Goal: Transaction & Acquisition: Purchase product/service

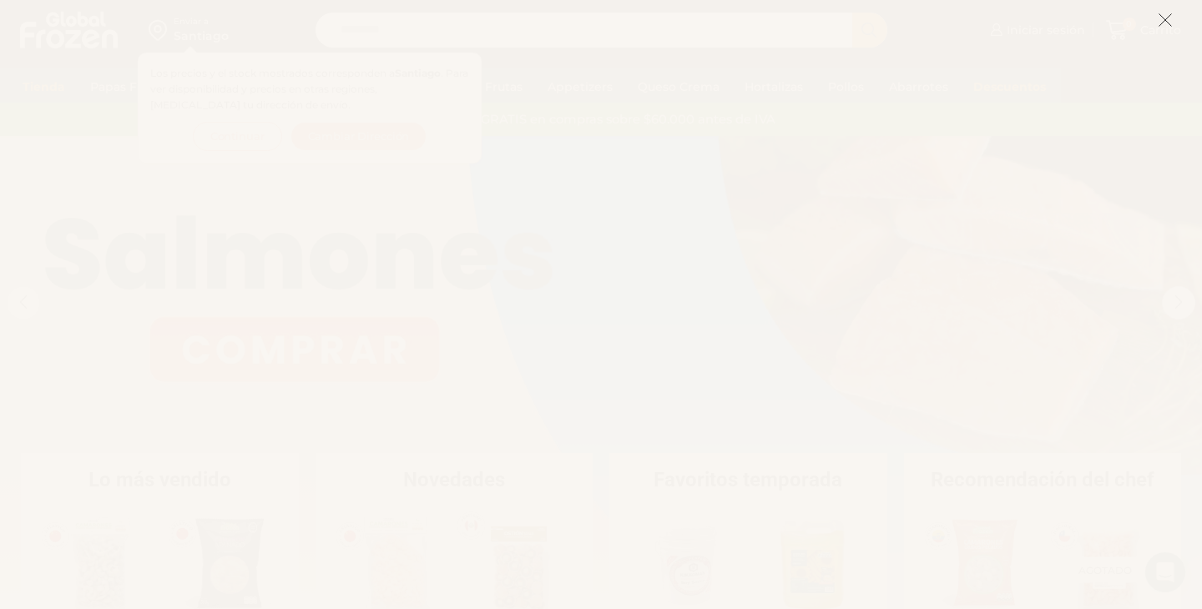
click at [1168, 23] on line at bounding box center [1166, 20] width 12 height 12
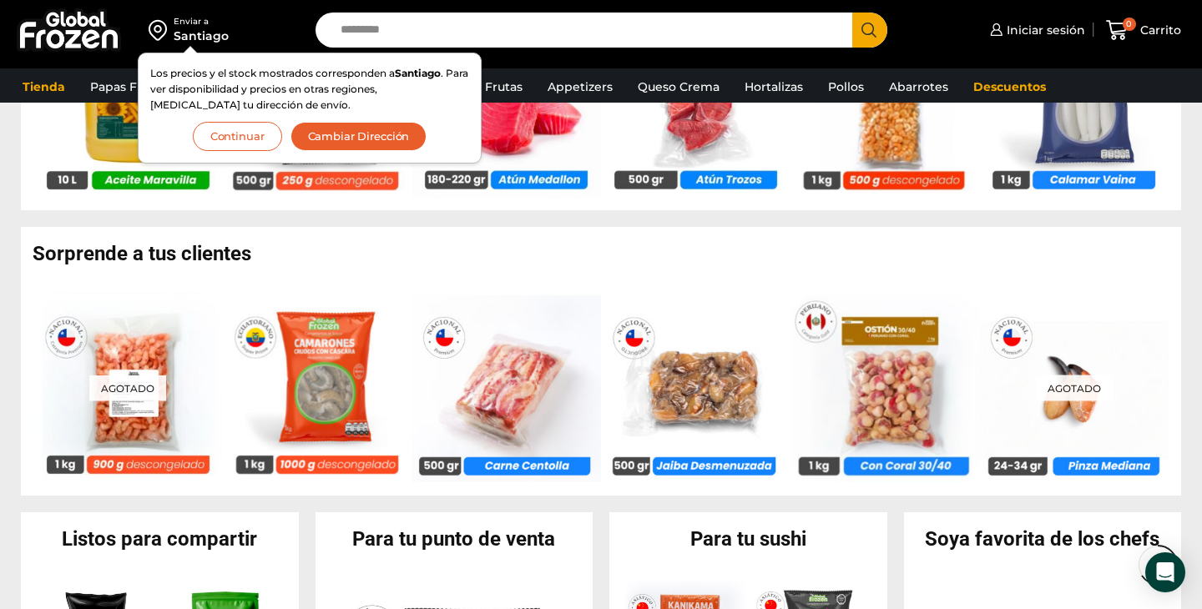
scroll to position [1206, 0]
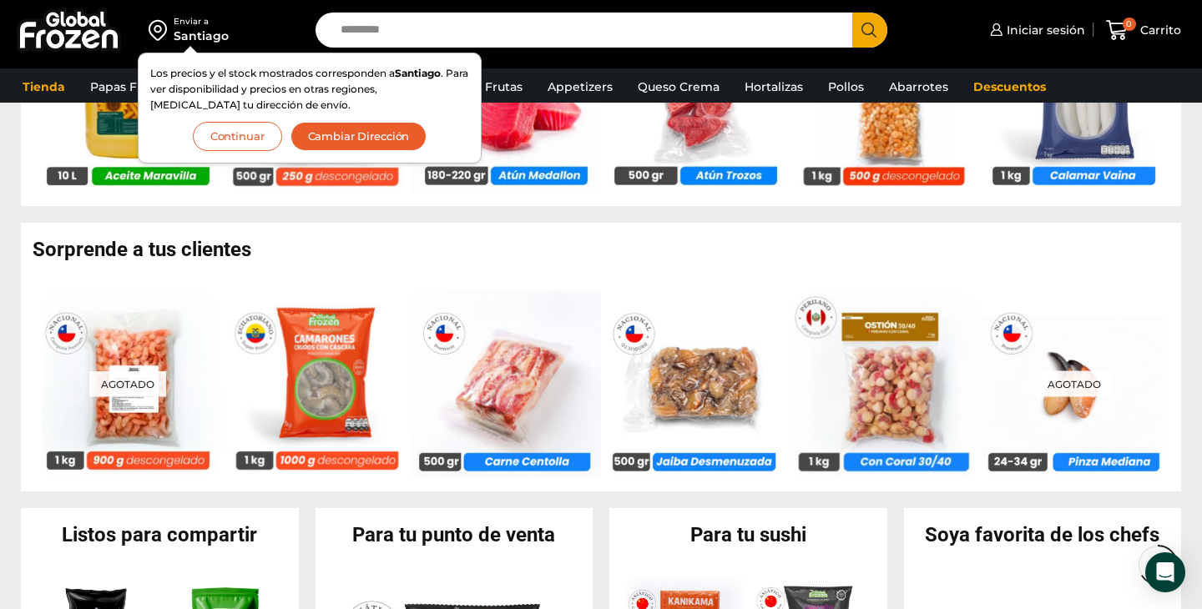
click at [227, 141] on button "Continuar" at bounding box center [237, 136] width 89 height 29
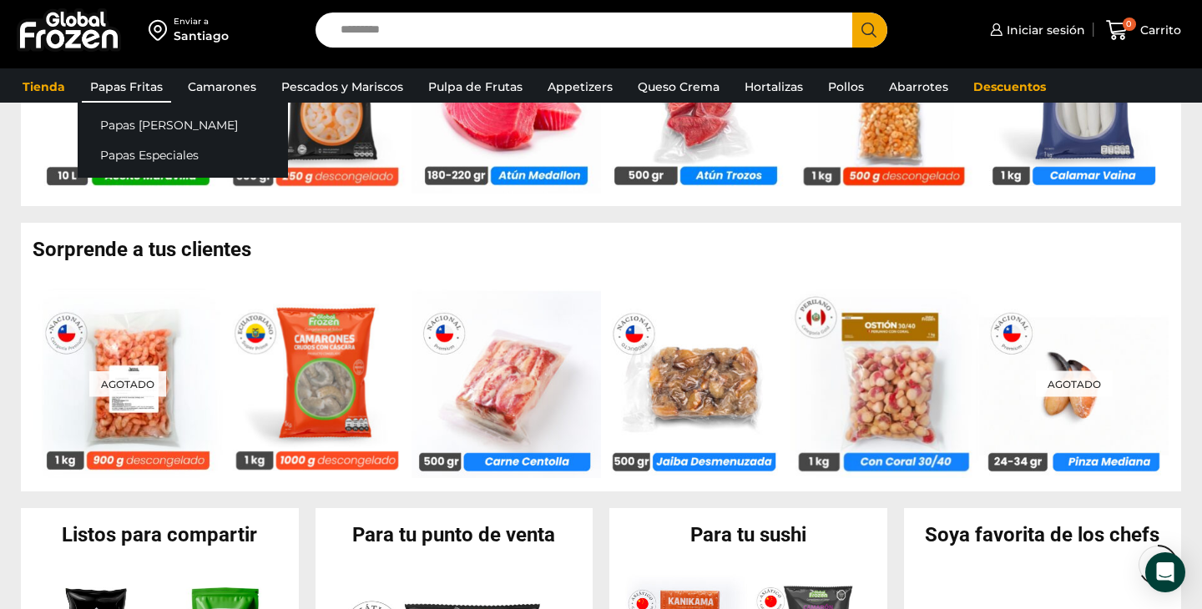
click at [143, 87] on link "Papas Fritas" at bounding box center [126, 87] width 89 height 32
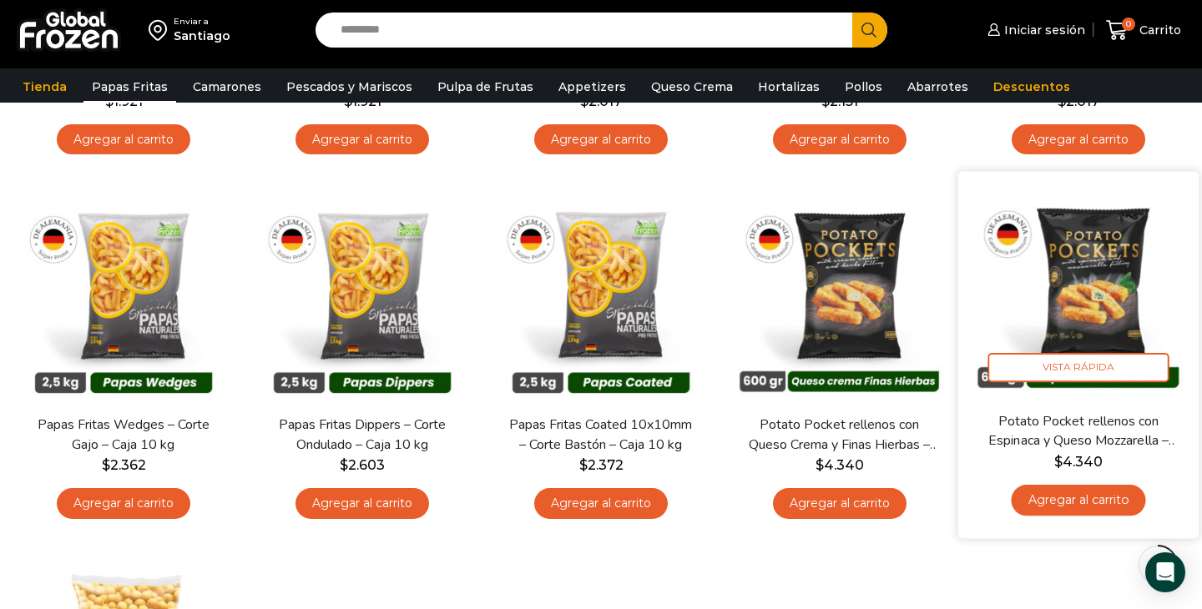
scroll to position [420, 0]
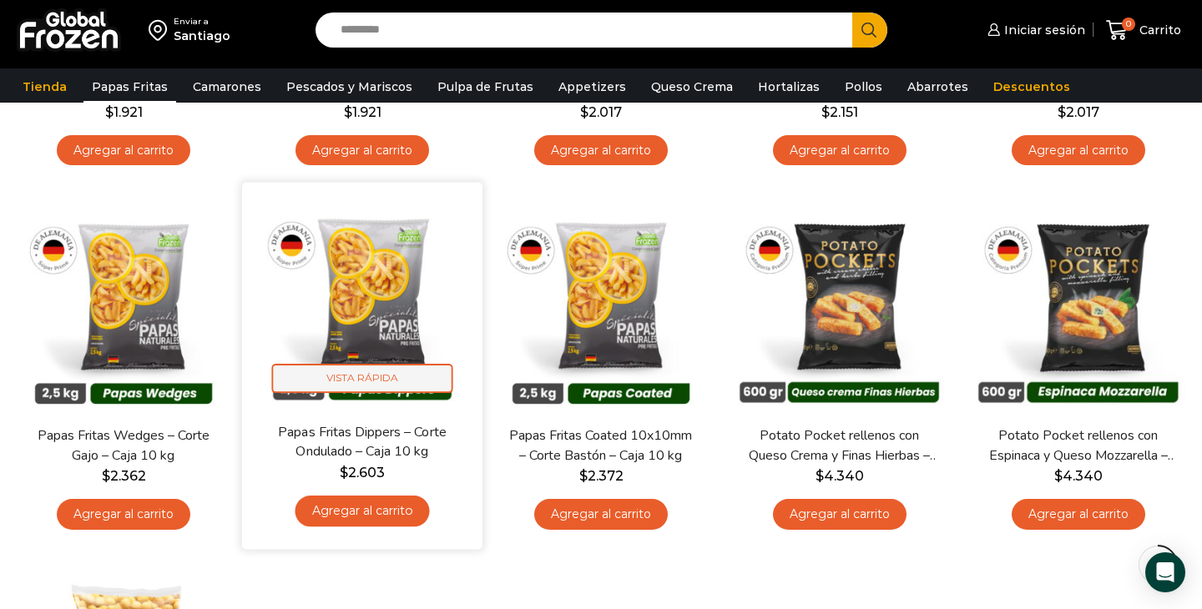
click at [407, 379] on span "Vista Rápida" at bounding box center [362, 378] width 181 height 29
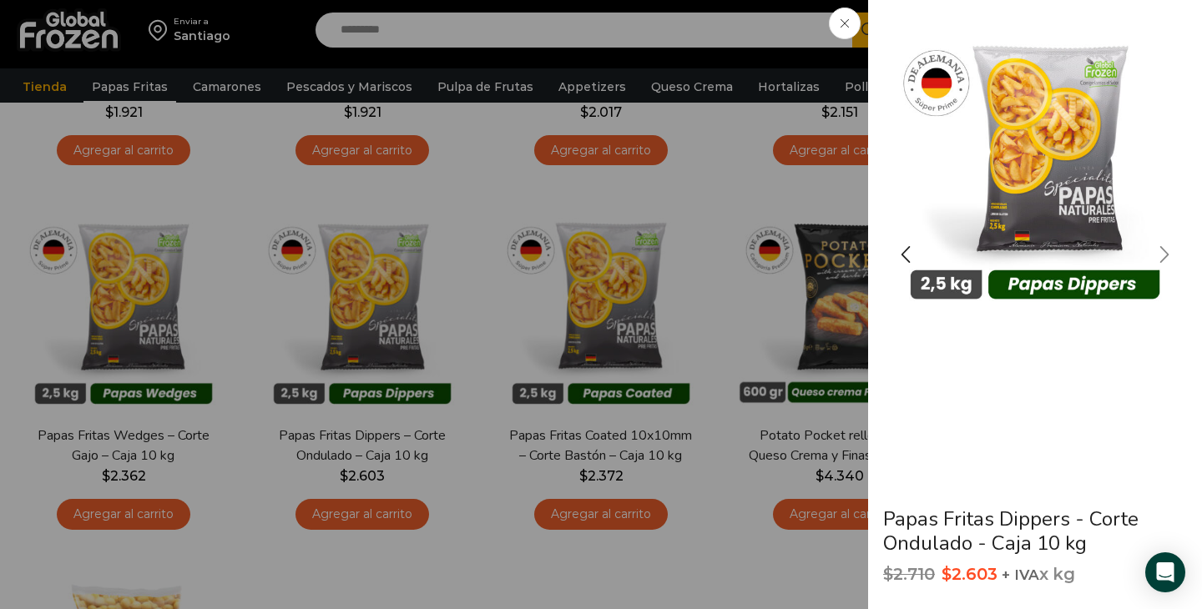
click at [1166, 260] on div "Next slide" at bounding box center [1165, 255] width 42 height 42
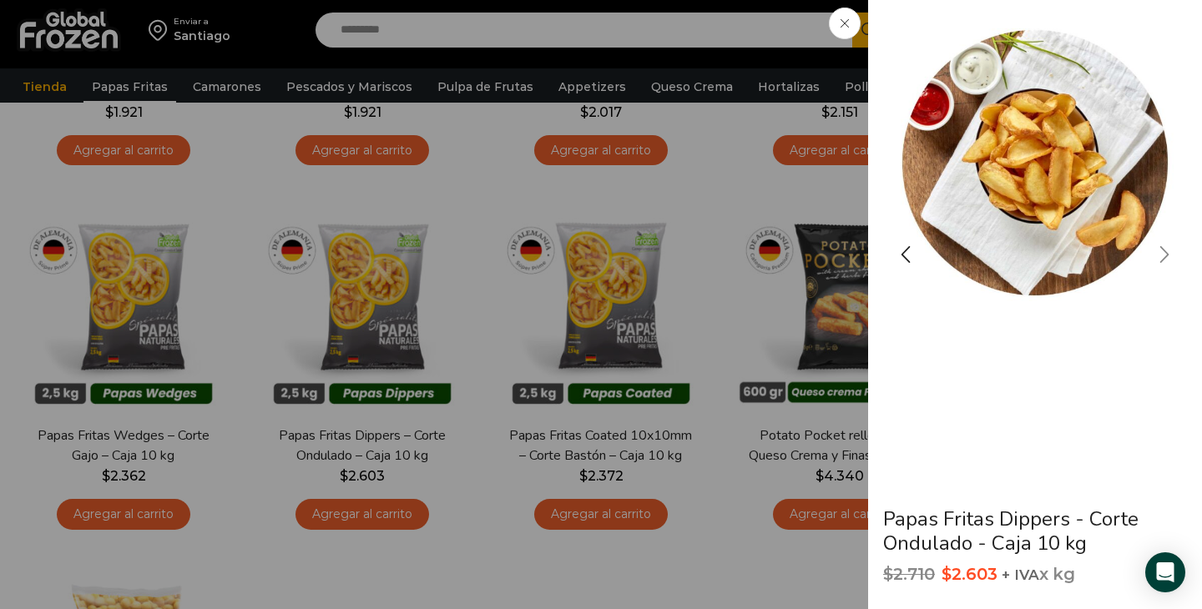
click at [1166, 260] on div "Next slide" at bounding box center [1165, 255] width 42 height 42
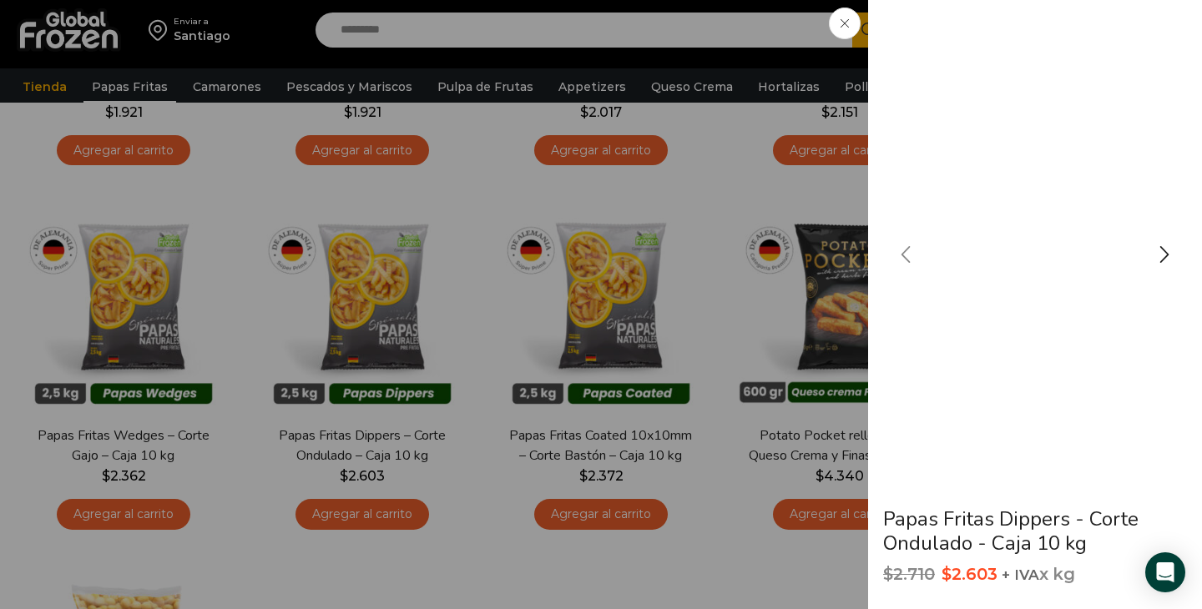
click at [908, 250] on div "Previous slide" at bounding box center [906, 255] width 42 height 42
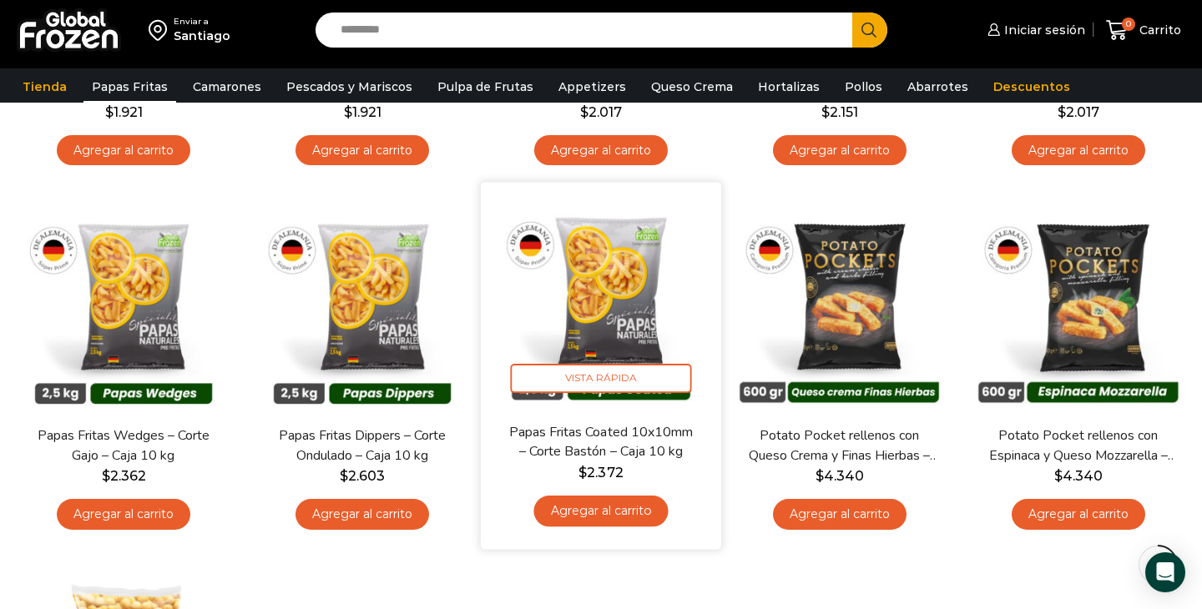
click at [565, 290] on img at bounding box center [600, 302] width 215 height 215
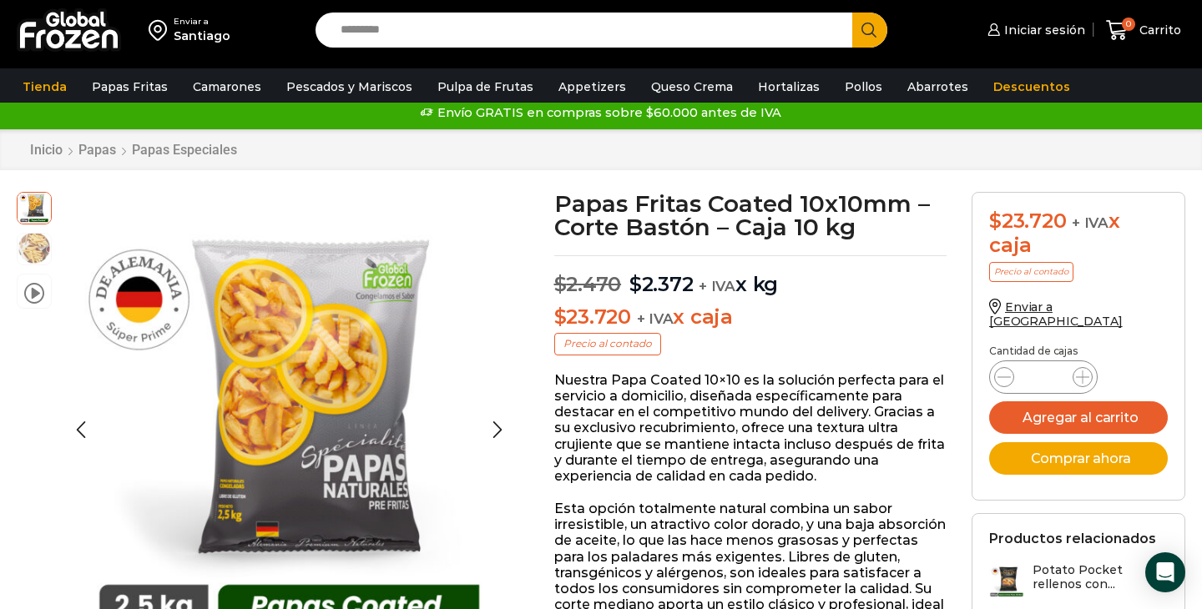
click at [37, 249] on img at bounding box center [34, 247] width 33 height 33
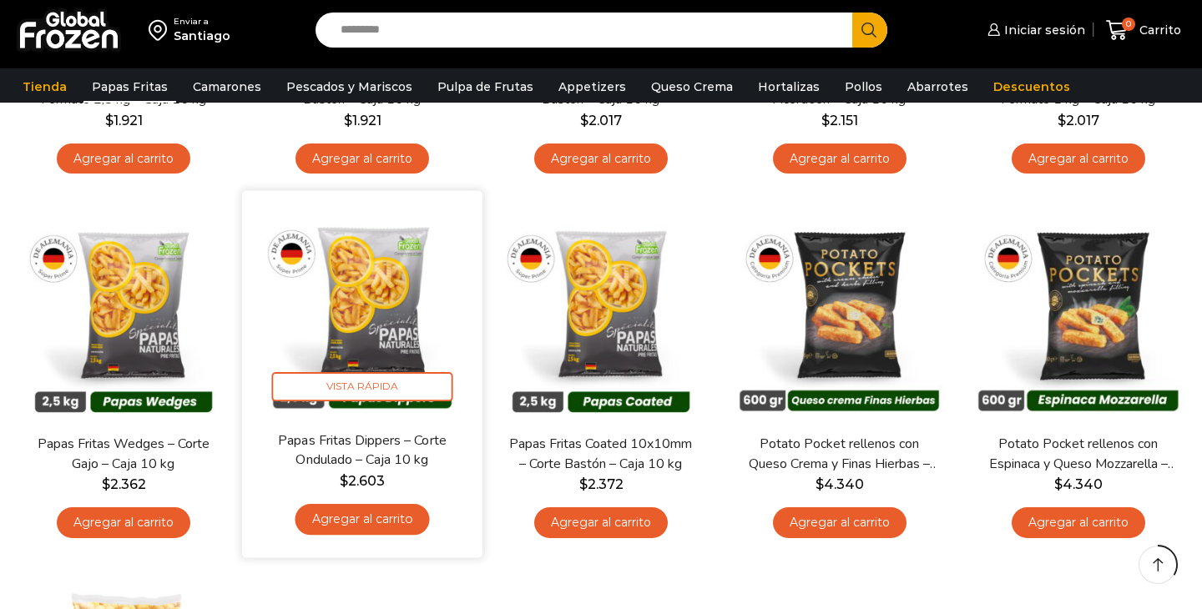
scroll to position [420, 0]
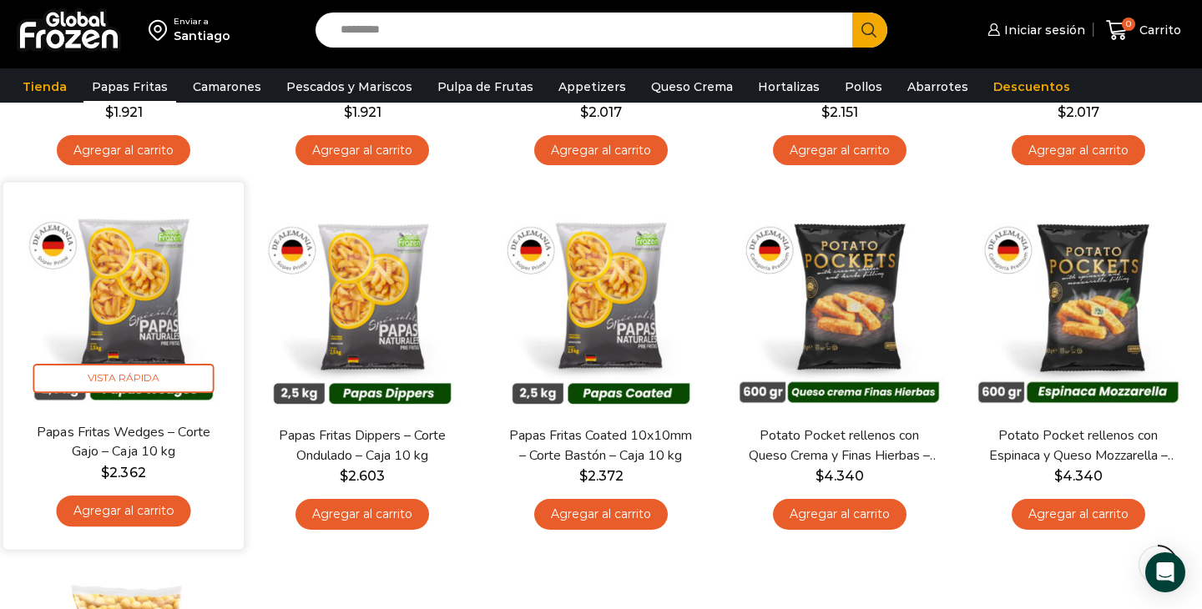
click at [178, 325] on img at bounding box center [123, 302] width 215 height 215
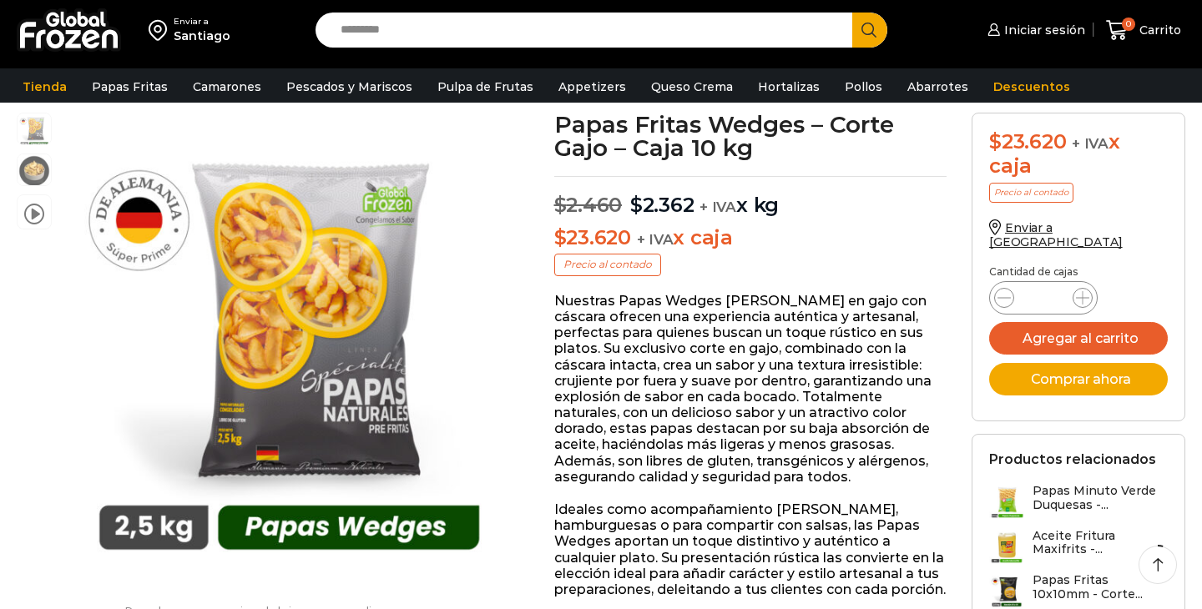
scroll to position [94, 0]
click at [505, 113] on div at bounding box center [273, 113] width 513 height 0
click at [37, 178] on img at bounding box center [34, 168] width 33 height 33
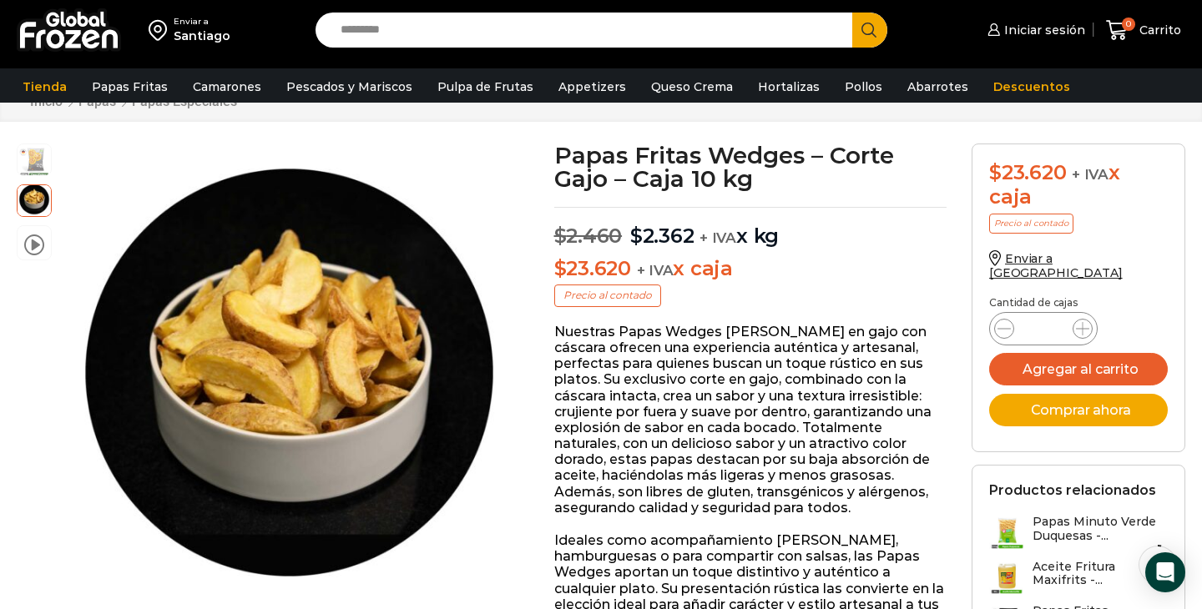
scroll to position [64, 0]
